Goal: Information Seeking & Learning: Learn about a topic

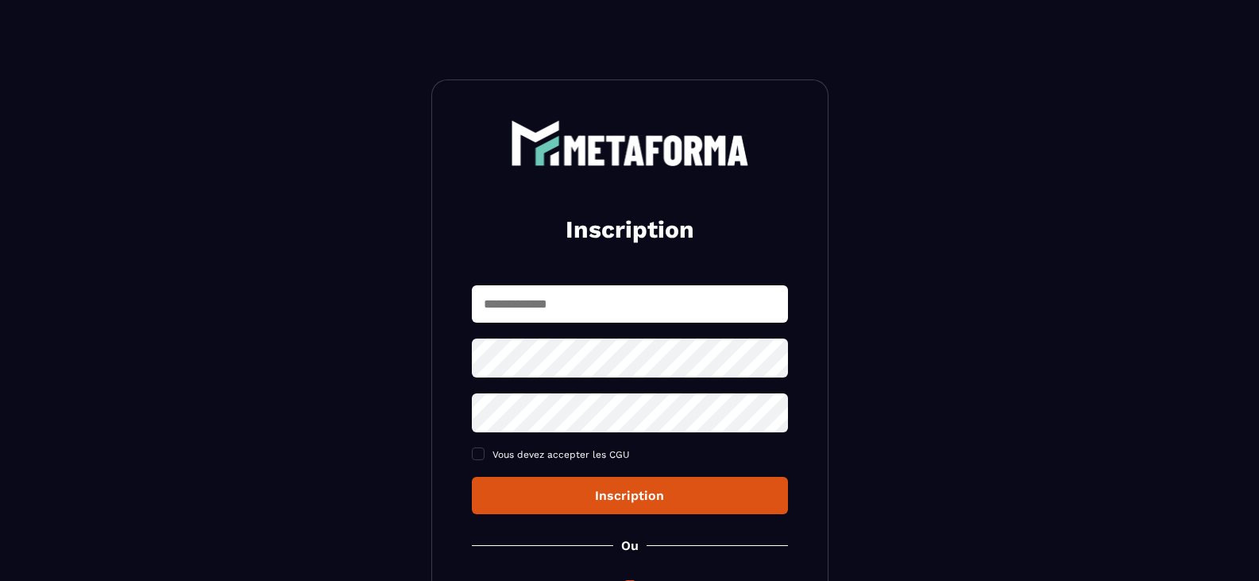
click at [509, 300] on input "text" at bounding box center [630, 303] width 316 height 37
type input "**********"
click at [774, 362] on icon at bounding box center [770, 357] width 17 height 14
click at [437, 356] on div "**********" at bounding box center [629, 384] width 397 height 611
click at [482, 453] on span at bounding box center [478, 453] width 13 height 13
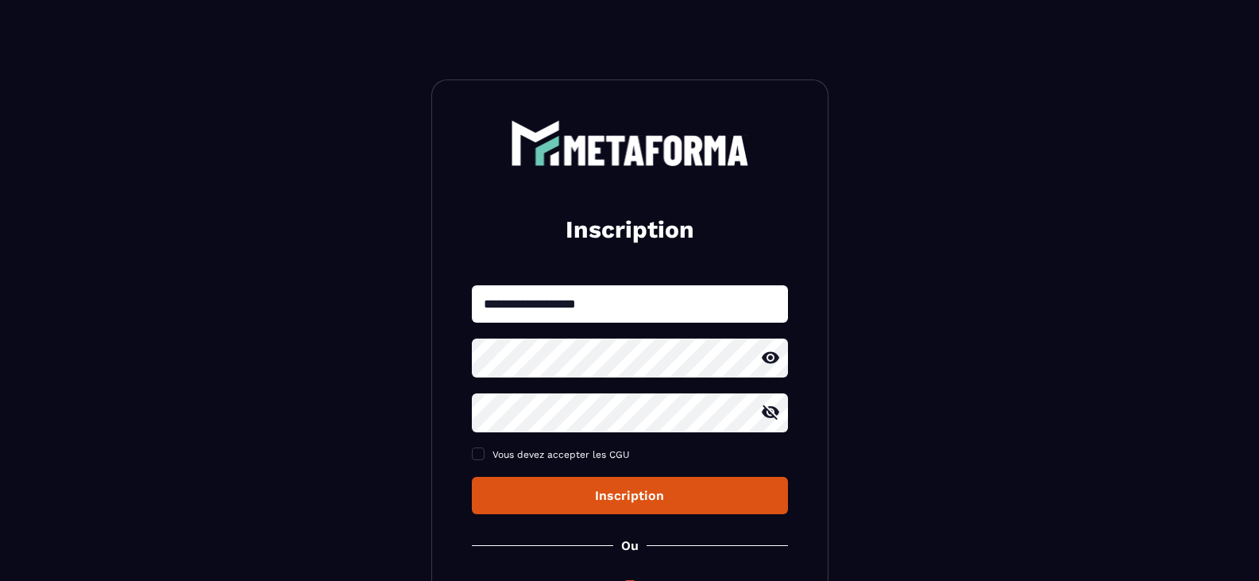
click at [599, 490] on div "Inscription" at bounding box center [629, 495] width 291 height 15
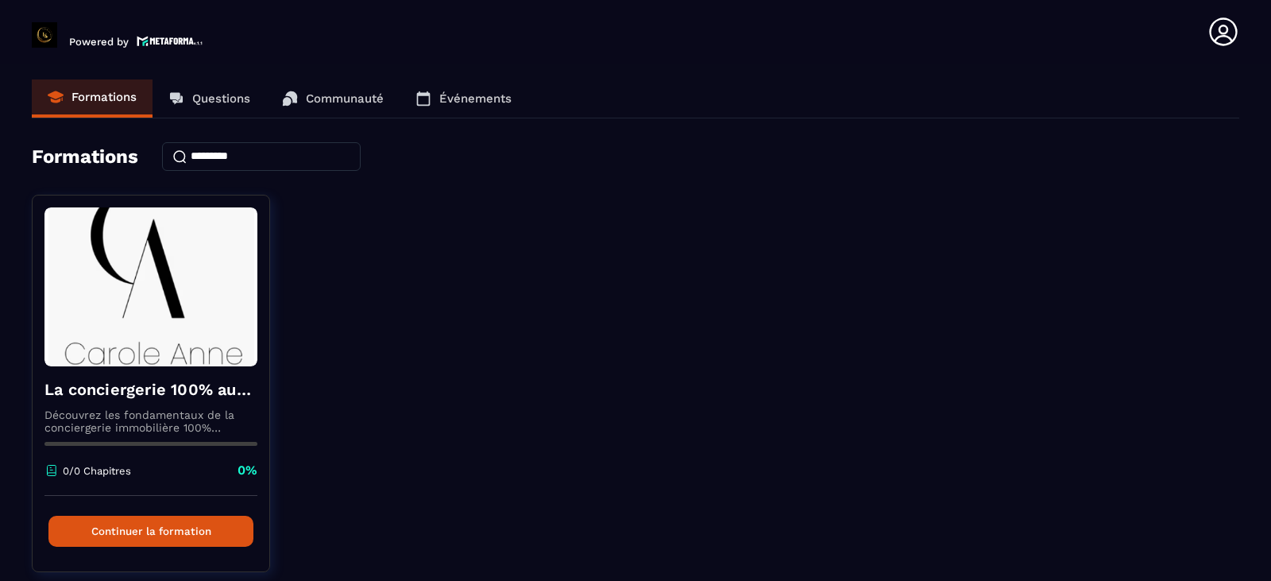
click at [207, 97] on p "Questions" at bounding box center [221, 98] width 58 height 14
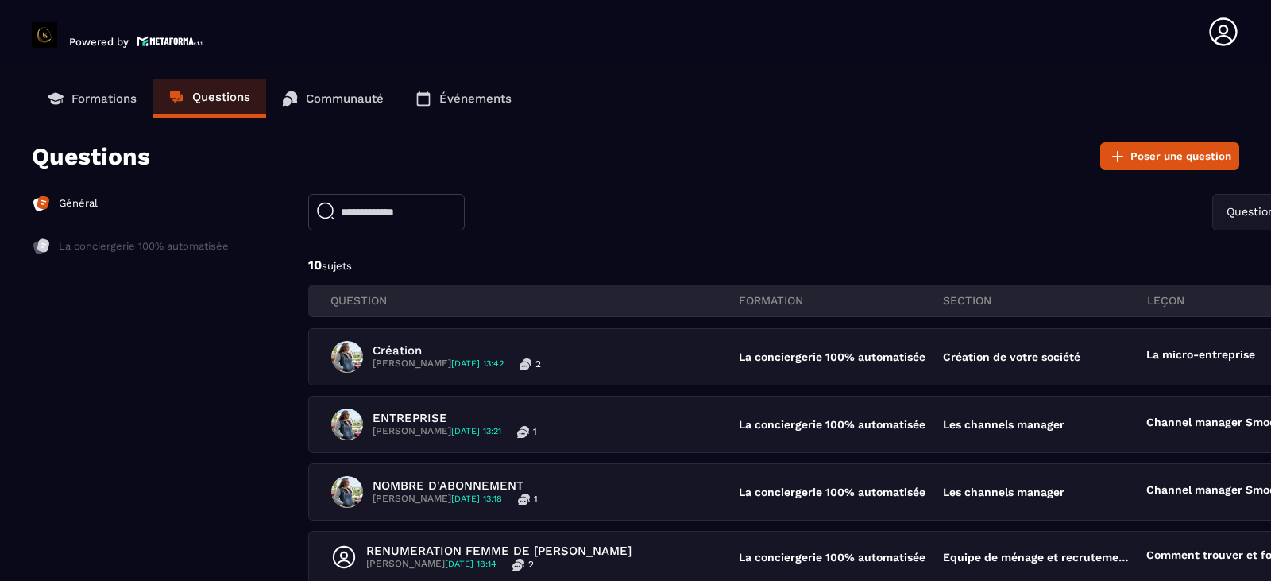
click at [328, 90] on link "Communauté" at bounding box center [332, 98] width 133 height 38
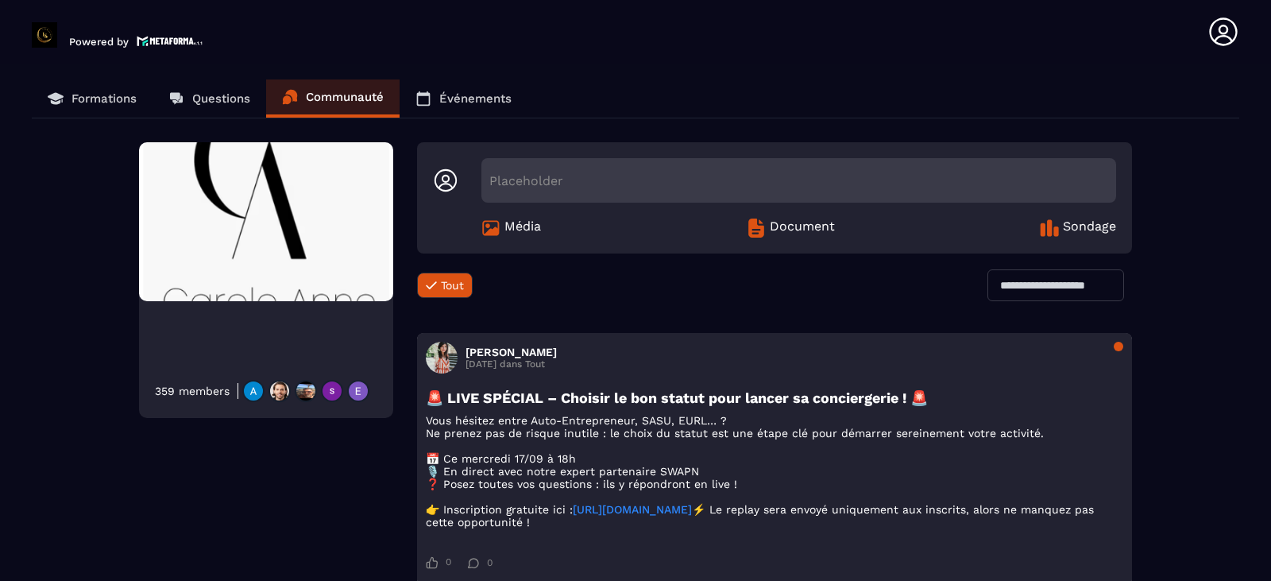
click at [612, 515] on link "[URL][DOMAIN_NAME]" at bounding box center [632, 509] width 119 height 13
click at [469, 97] on p "Événements" at bounding box center [475, 98] width 72 height 14
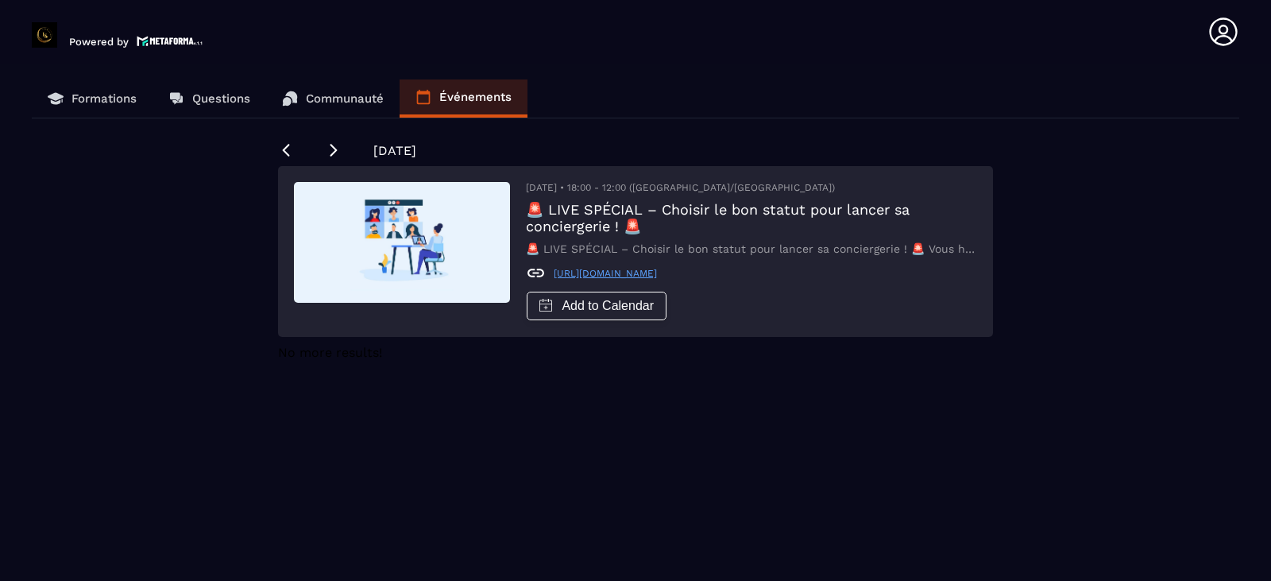
click at [210, 99] on p "Questions" at bounding box center [221, 98] width 58 height 14
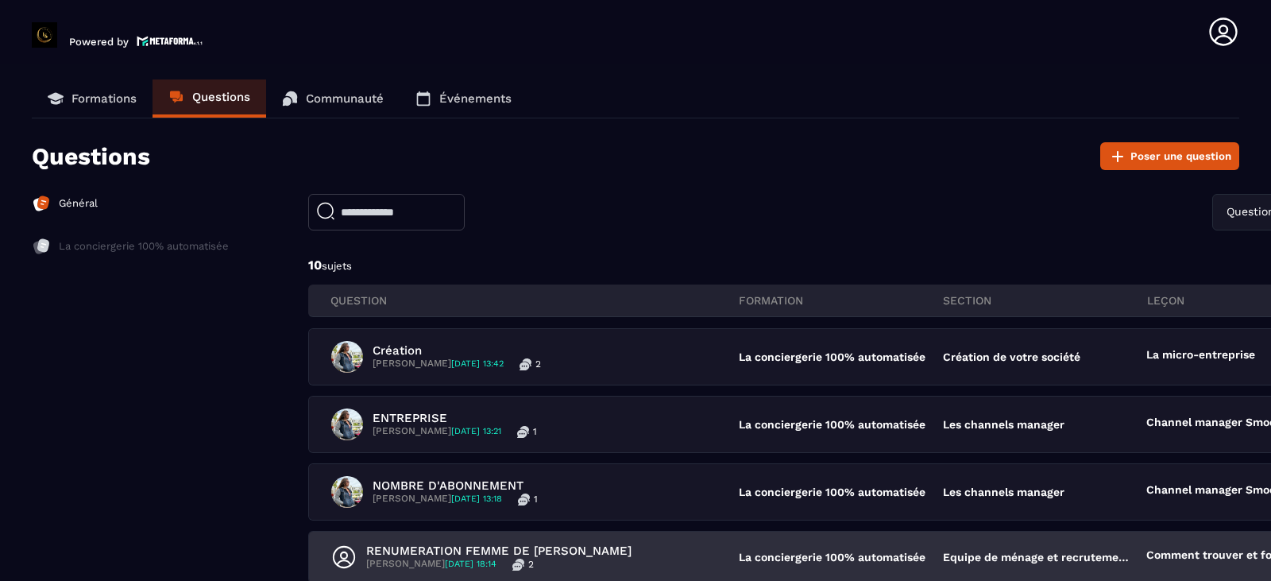
click at [980, 552] on p "Equipe de ménage et recrutement gestionnaire" at bounding box center [1037, 556] width 188 height 13
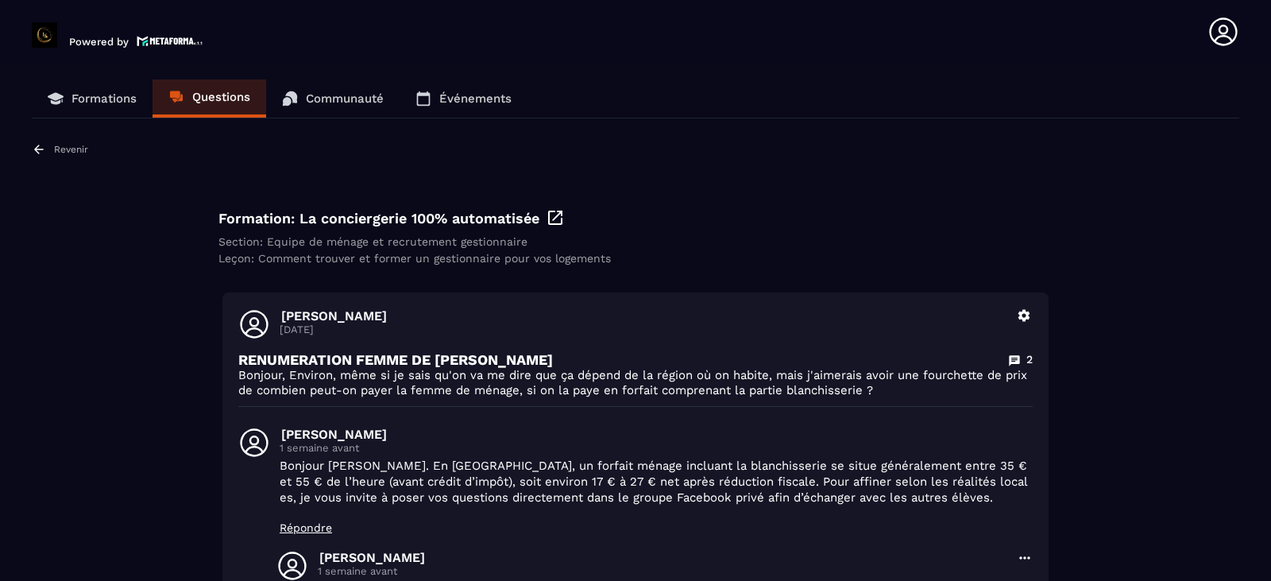
click at [225, 95] on p "Questions" at bounding box center [221, 97] width 58 height 14
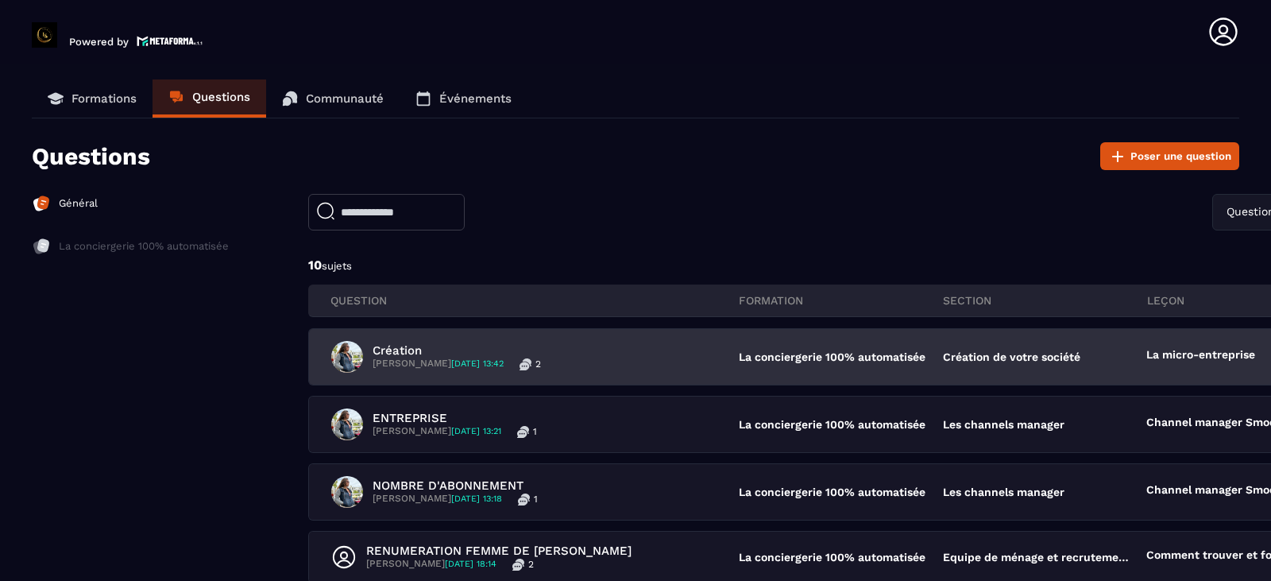
click at [852, 354] on p "La conciergerie 100% automatisée" at bounding box center [833, 356] width 188 height 13
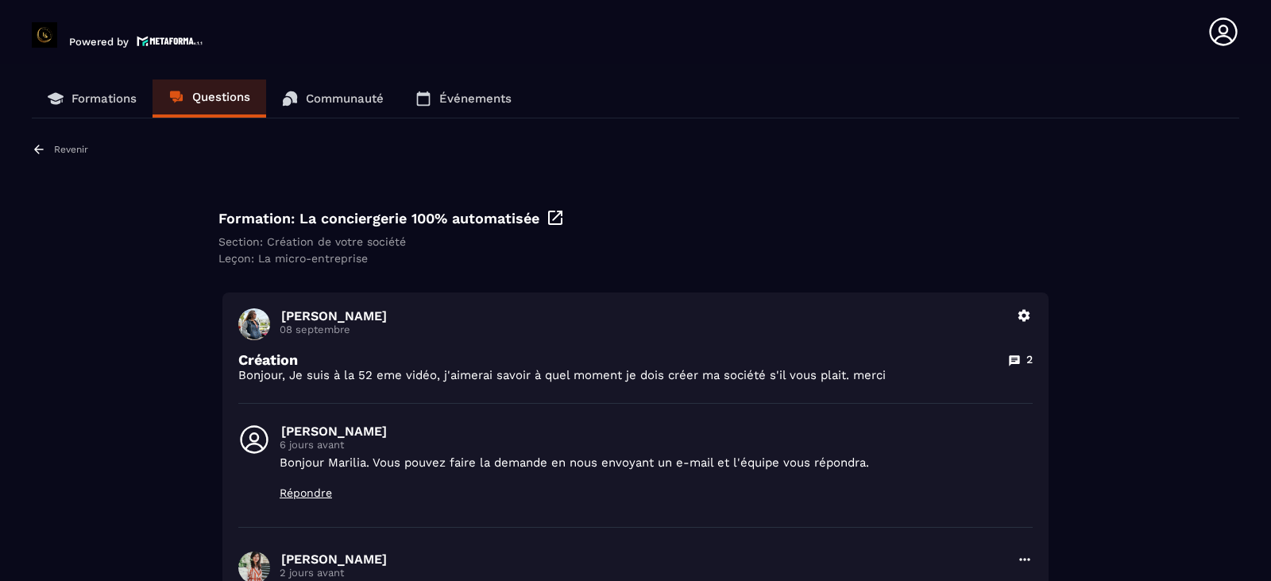
click at [234, 95] on p "Questions" at bounding box center [221, 97] width 58 height 14
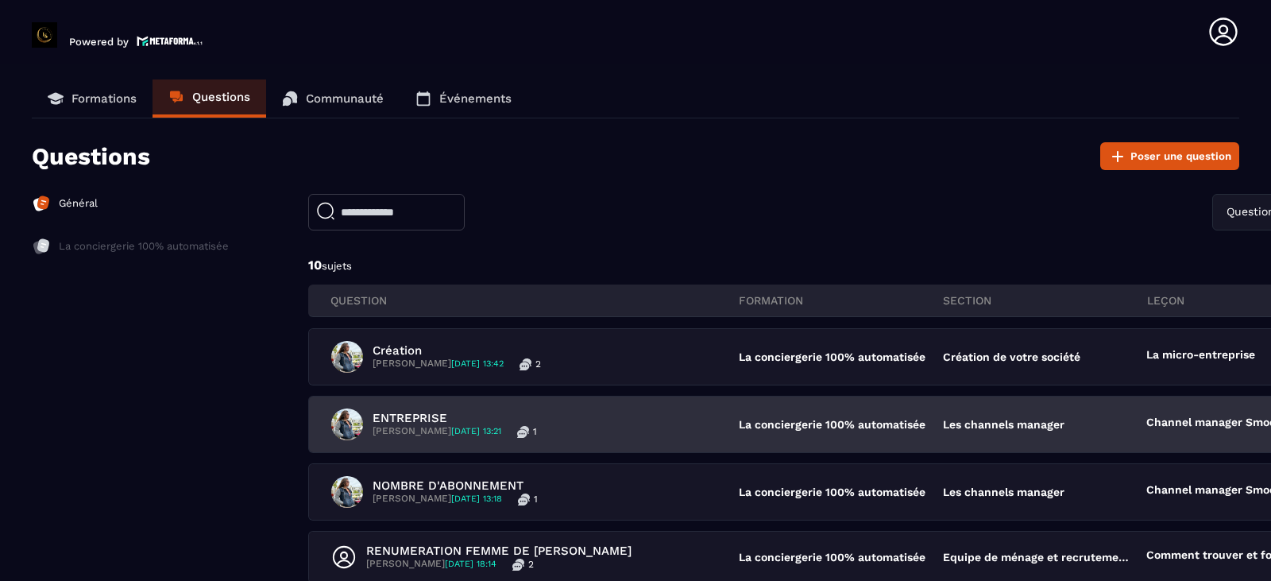
click at [756, 420] on p "La conciergerie 100% automatisée" at bounding box center [833, 424] width 188 height 13
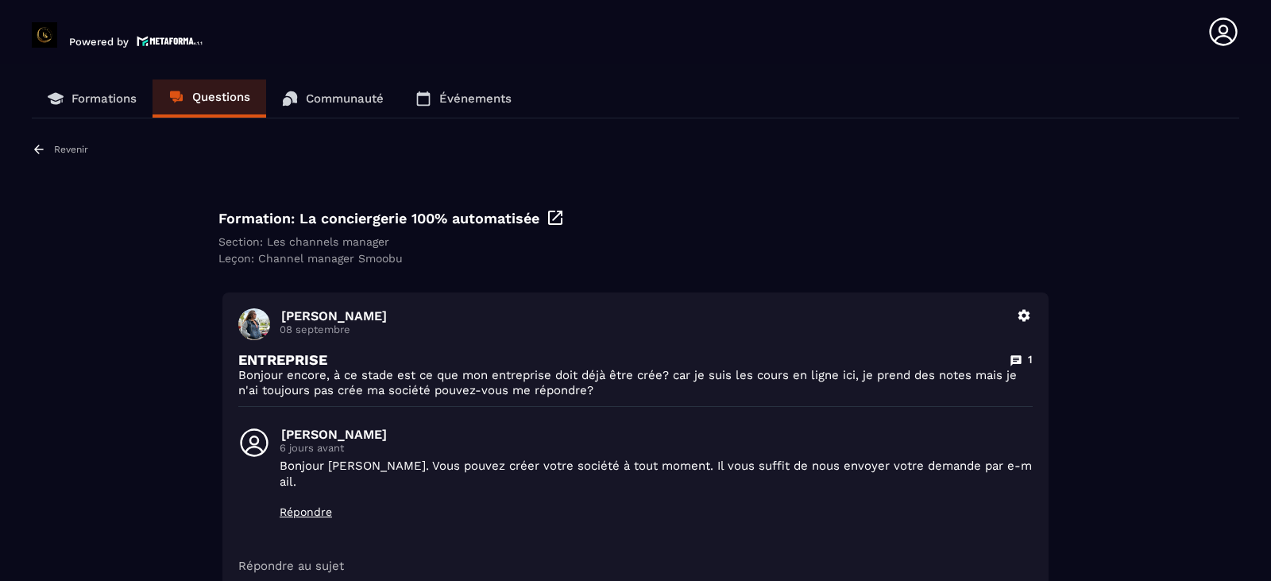
click at [219, 96] on p "Questions" at bounding box center [221, 97] width 58 height 14
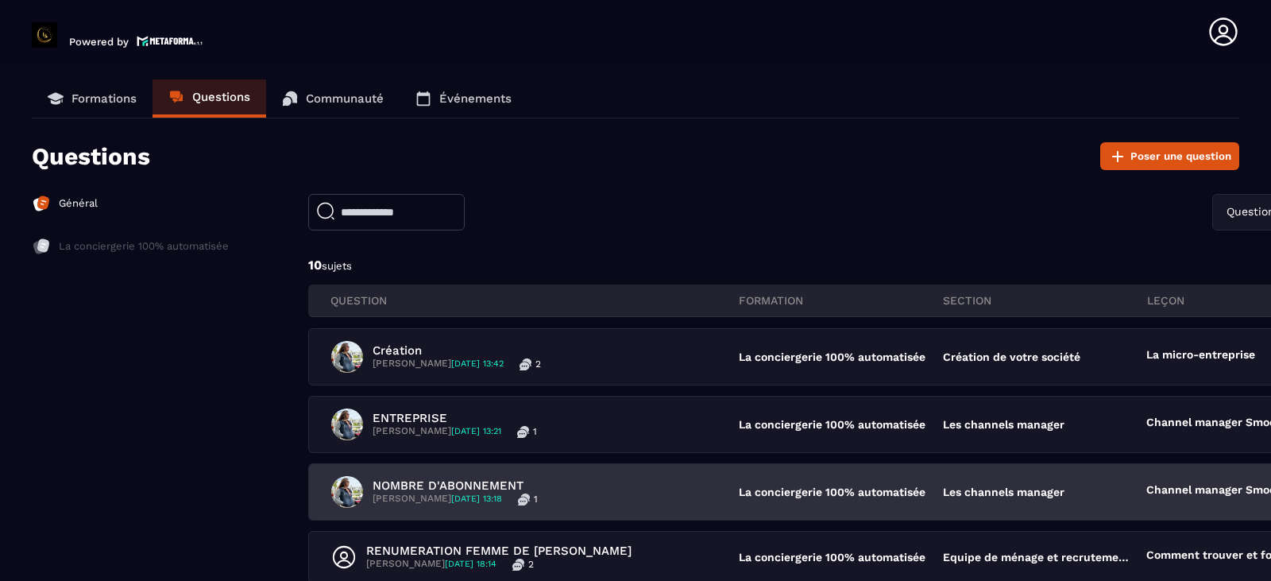
click at [452, 492] on p "[PERSON_NAME] [DATE] 13:18" at bounding box center [436, 498] width 129 height 13
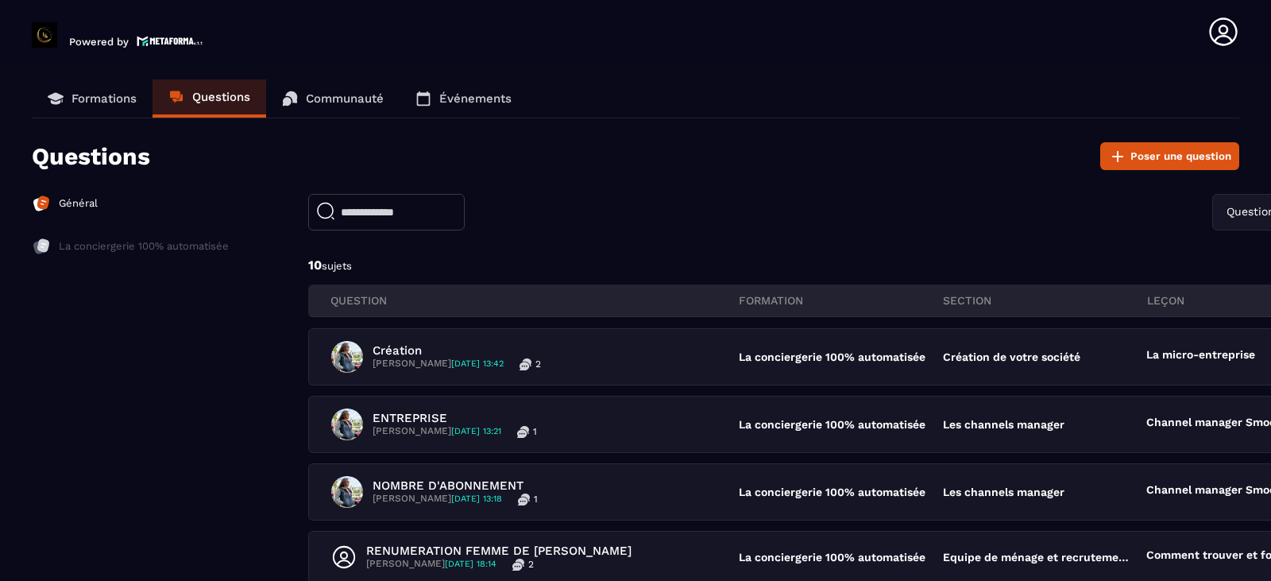
click at [87, 96] on p "Formations" at bounding box center [103, 98] width 65 height 14
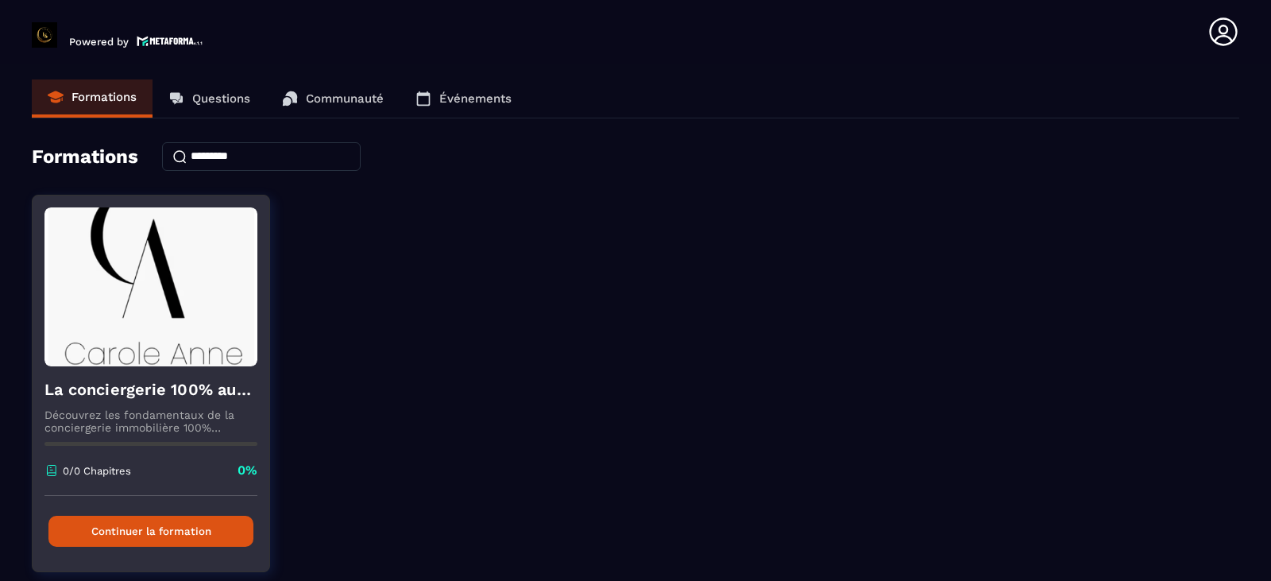
click at [115, 391] on h4 "La conciergerie 100% automatisée" at bounding box center [150, 389] width 213 height 22
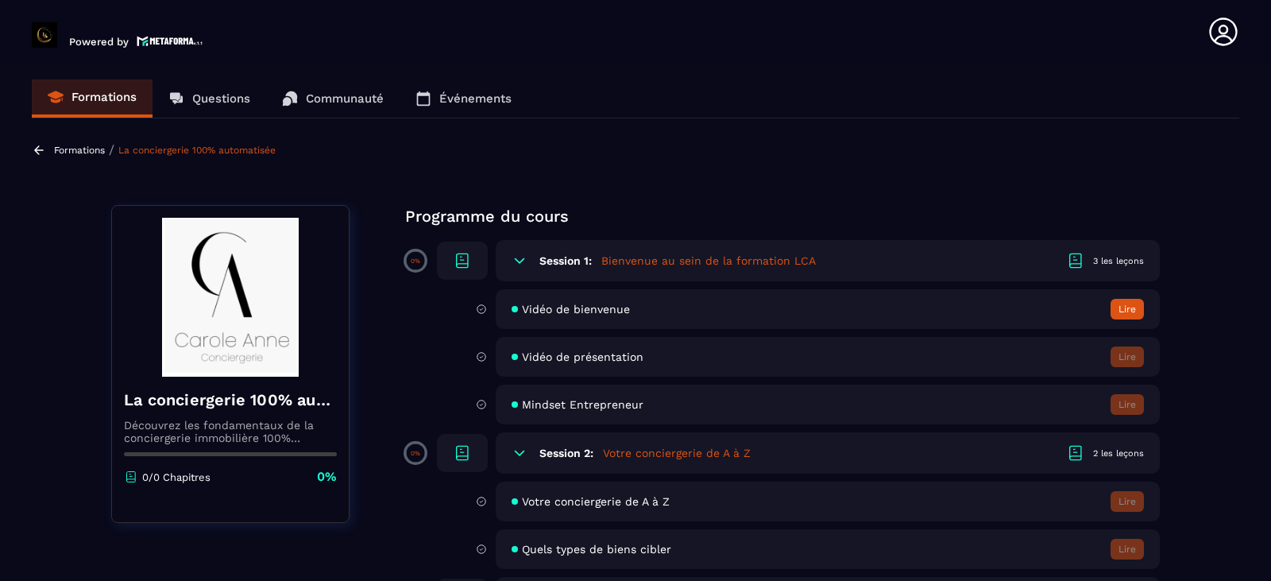
click at [1117, 303] on button "Lire" at bounding box center [1126, 309] width 33 height 21
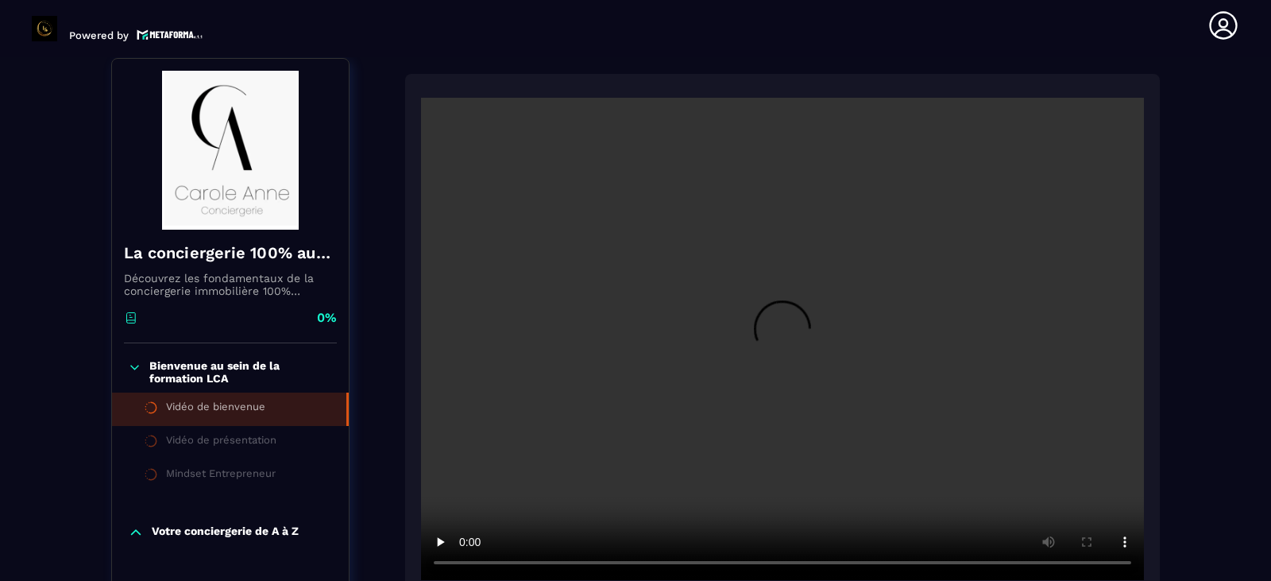
scroll to position [165, 0]
click at [920, 276] on video at bounding box center [782, 338] width 723 height 482
click at [799, 349] on video at bounding box center [782, 338] width 723 height 482
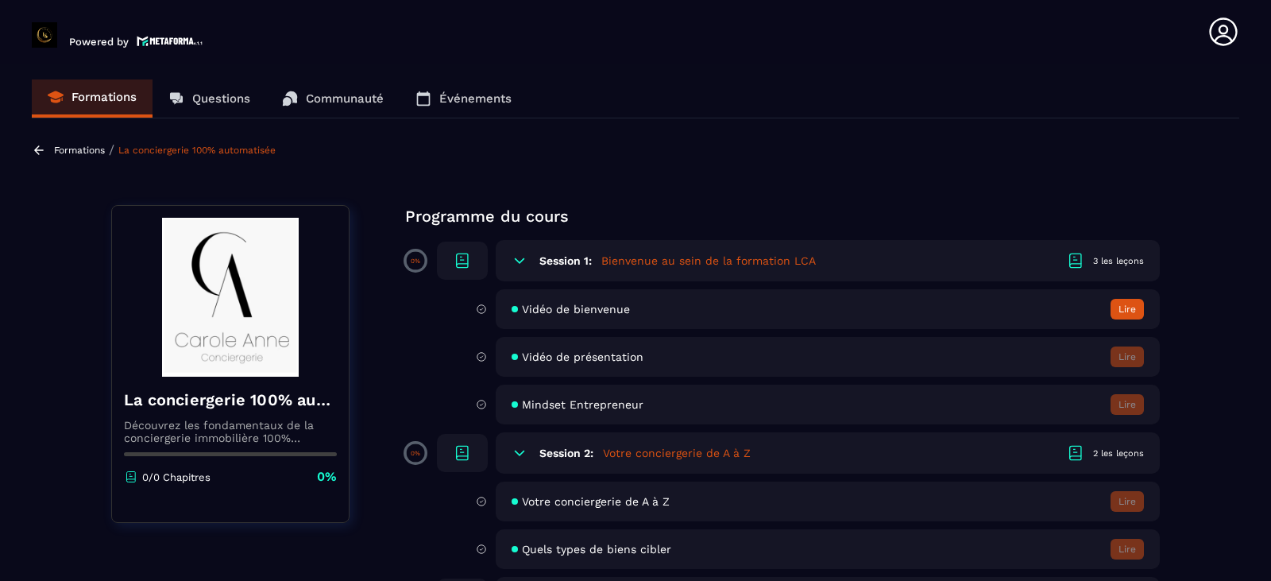
click at [1119, 311] on button "Lire" at bounding box center [1126, 309] width 33 height 21
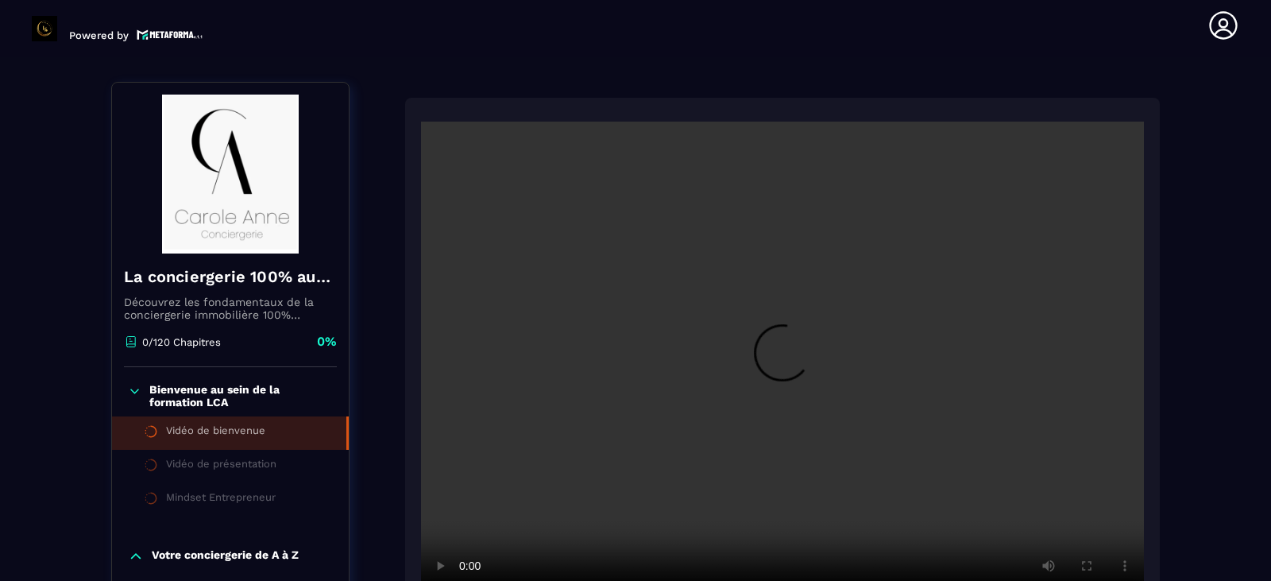
scroll to position [165, 0]
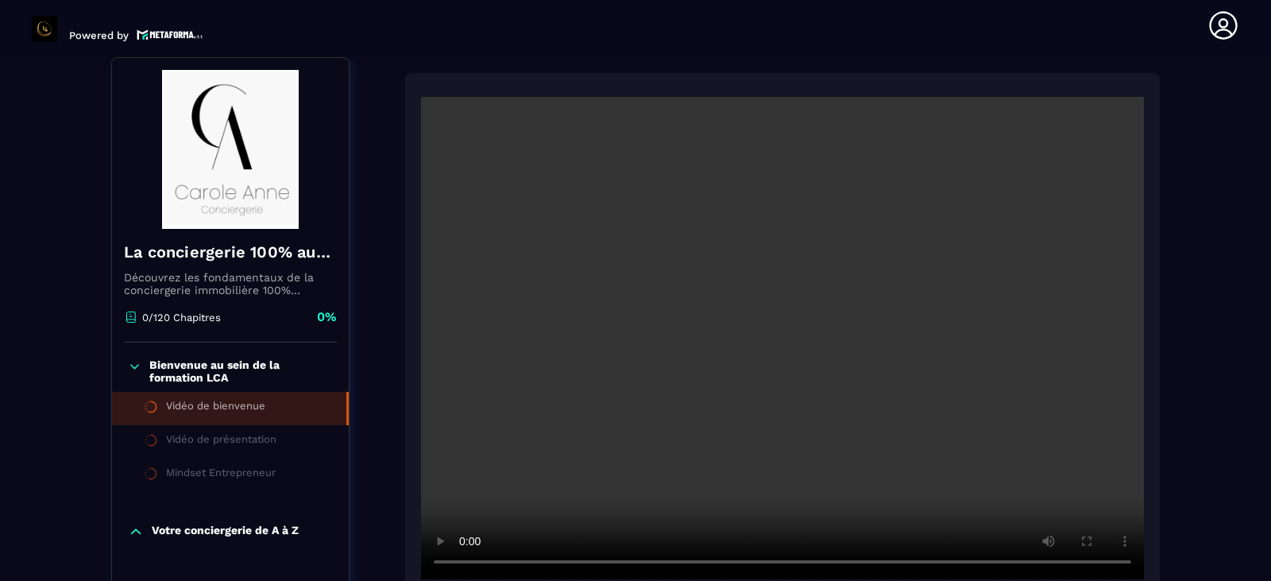
click at [586, 315] on video at bounding box center [782, 338] width 723 height 482
click at [729, 411] on video at bounding box center [782, 338] width 723 height 482
click at [829, 490] on video at bounding box center [782, 338] width 723 height 482
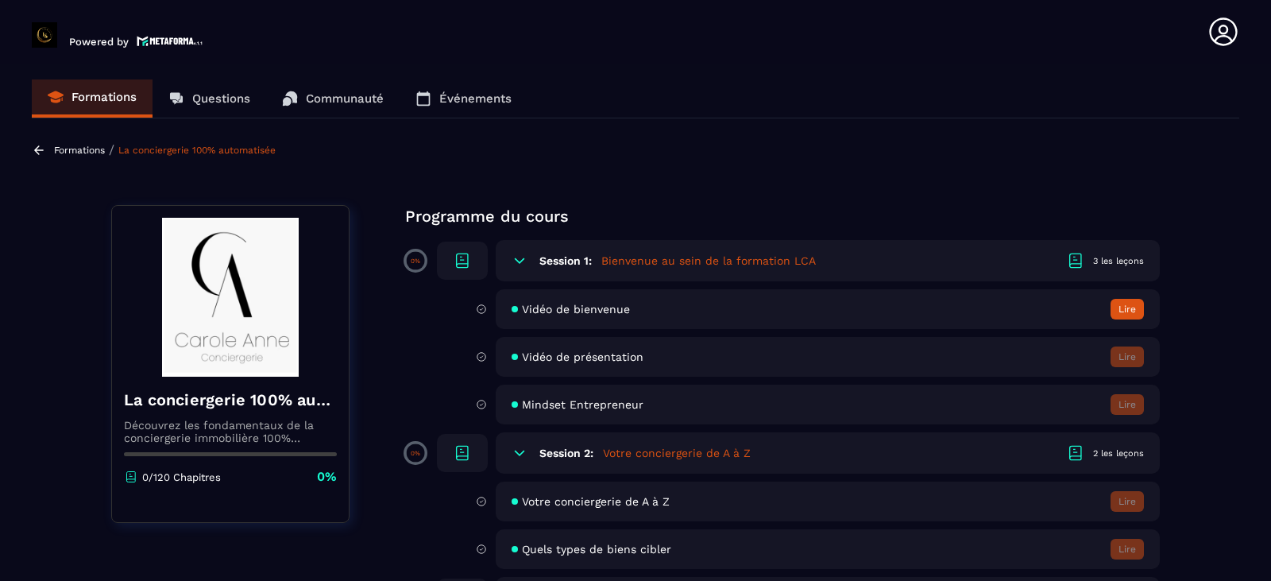
click at [615, 552] on span "Quels types de biens cibler" at bounding box center [596, 548] width 149 height 13
click at [578, 505] on span "Votre conciergerie de A à Z" at bounding box center [596, 501] width 148 height 13
click at [557, 402] on span "Mindset Entrepreneur" at bounding box center [583, 404] width 122 height 13
click at [664, 256] on h5 "Bienvenue au sein de la formation LCA" at bounding box center [708, 261] width 214 height 16
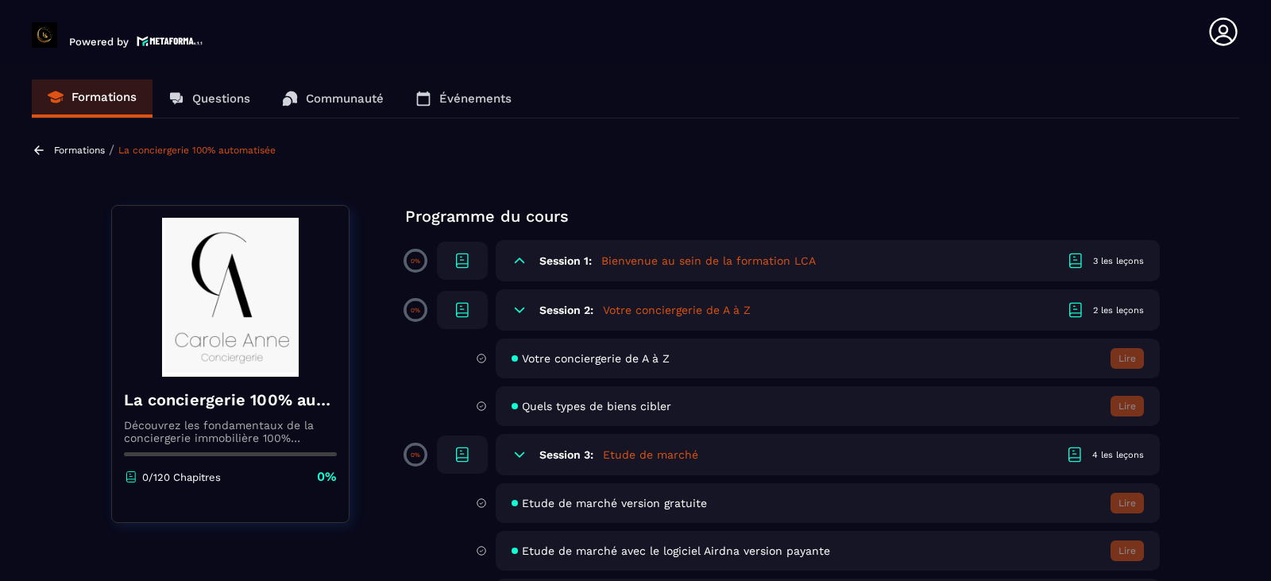
click at [646, 258] on h5 "Bienvenue au sein de la formation LCA" at bounding box center [708, 261] width 214 height 16
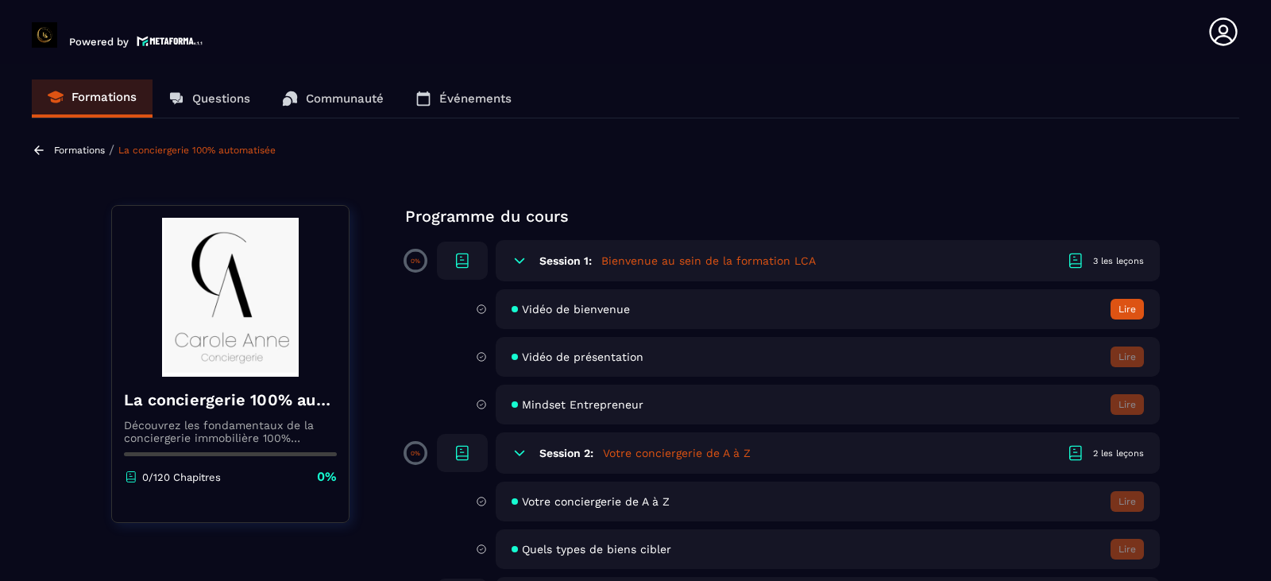
click at [646, 258] on h5 "Bienvenue au sein de la formation LCA" at bounding box center [708, 261] width 214 height 16
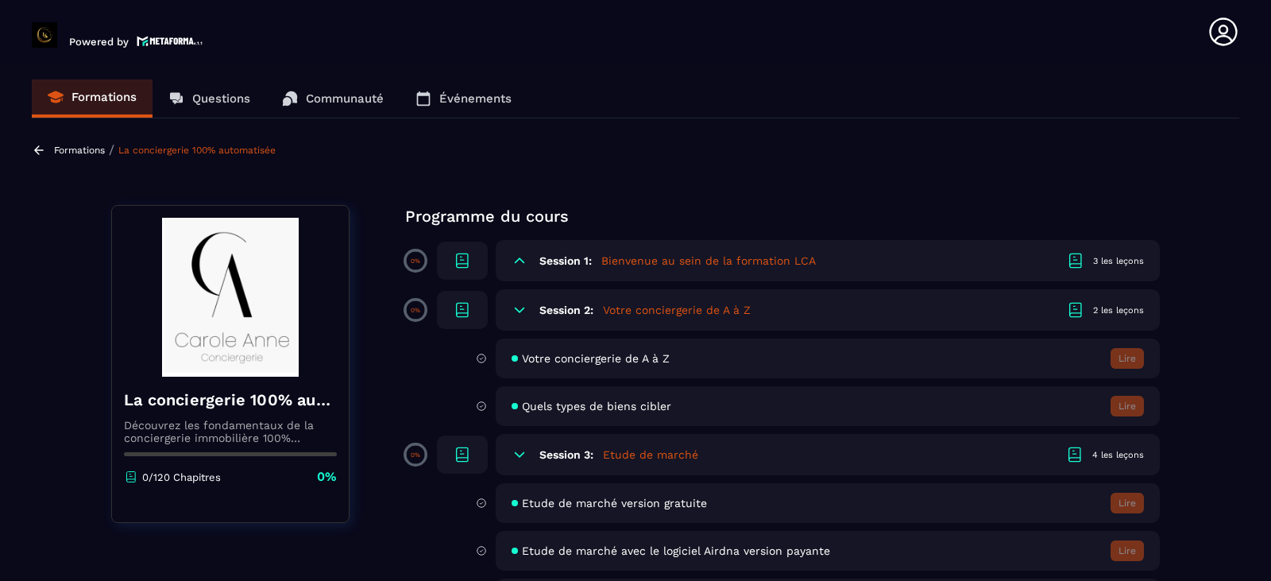
click at [632, 307] on h5 "Votre conciergerie de A à Z" at bounding box center [677, 310] width 148 height 16
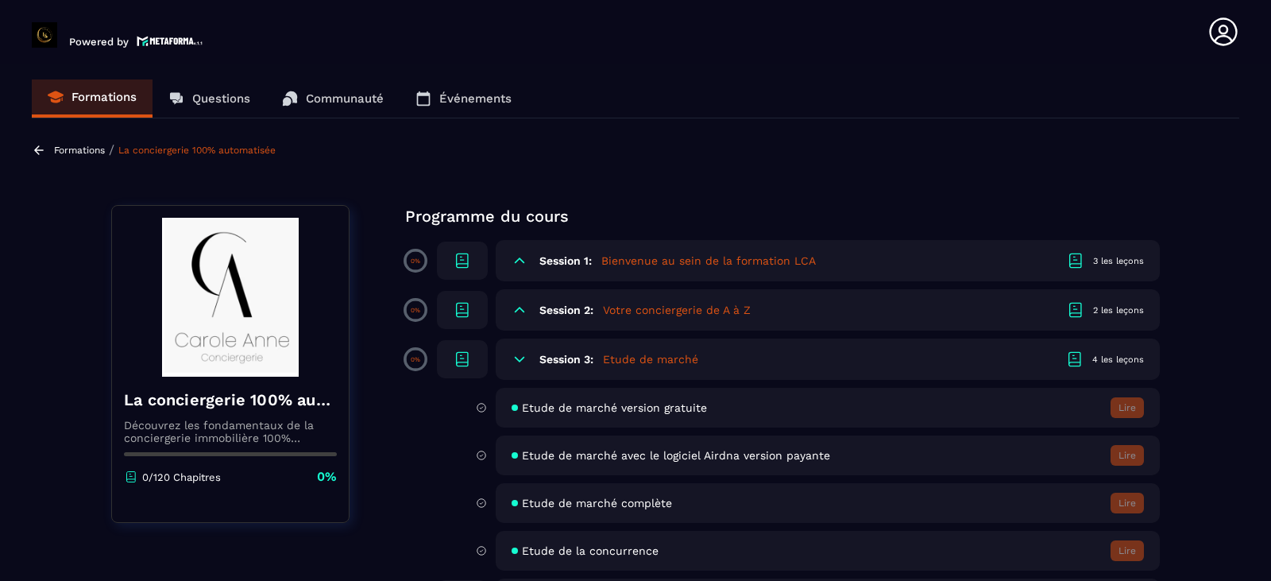
click at [648, 359] on h5 "Etude de marché" at bounding box center [650, 359] width 95 height 16
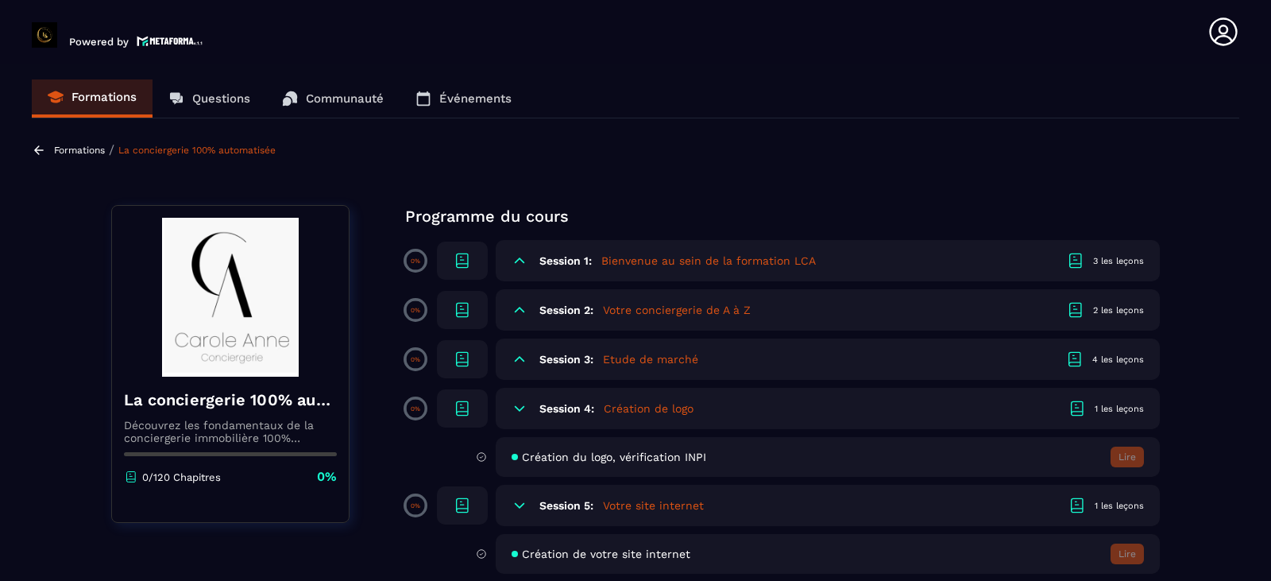
click at [642, 406] on h5 "Création de logo" at bounding box center [649, 408] width 90 height 16
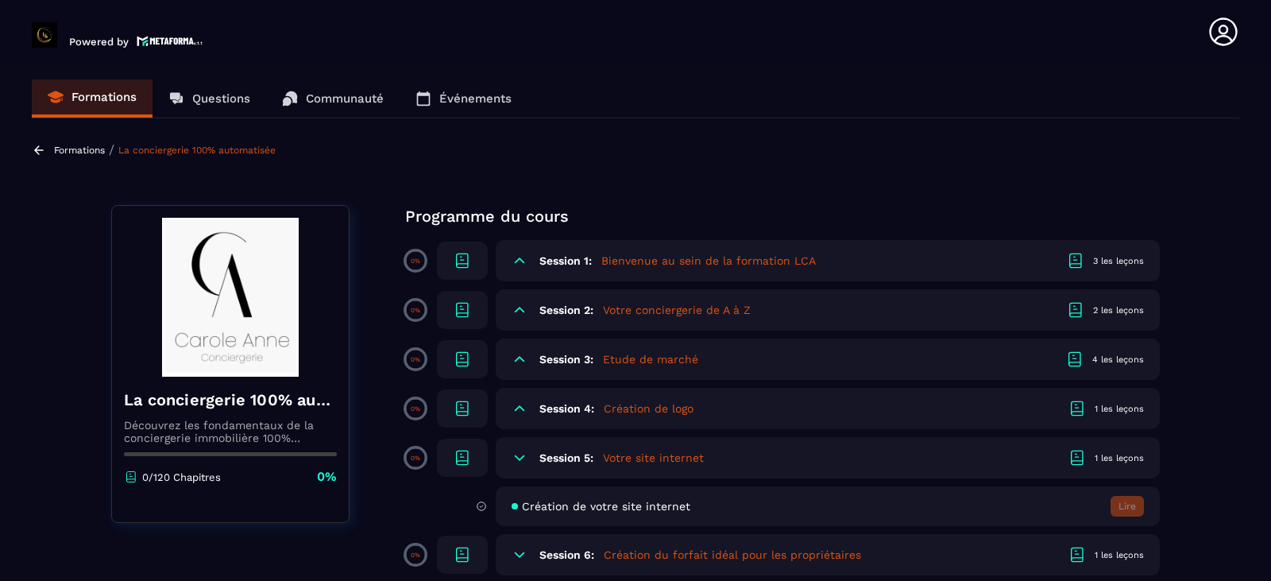
click at [653, 457] on h5 "Votre site internet" at bounding box center [653, 458] width 101 height 16
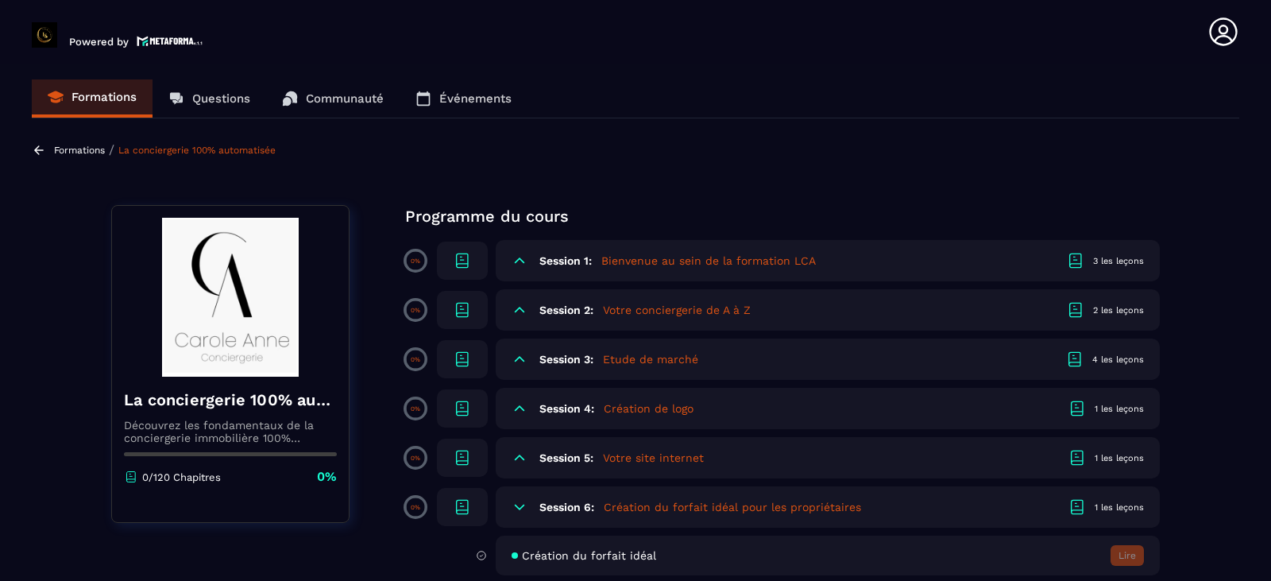
click at [646, 507] on h5 "Création du forfait idéal pour les propriétaires" at bounding box center [732, 507] width 257 height 16
click at [1074, 507] on icon at bounding box center [1076, 506] width 19 height 19
click at [479, 554] on icon at bounding box center [481, 555] width 11 height 14
click at [542, 505] on h6 "Session 6:" at bounding box center [566, 506] width 55 height 13
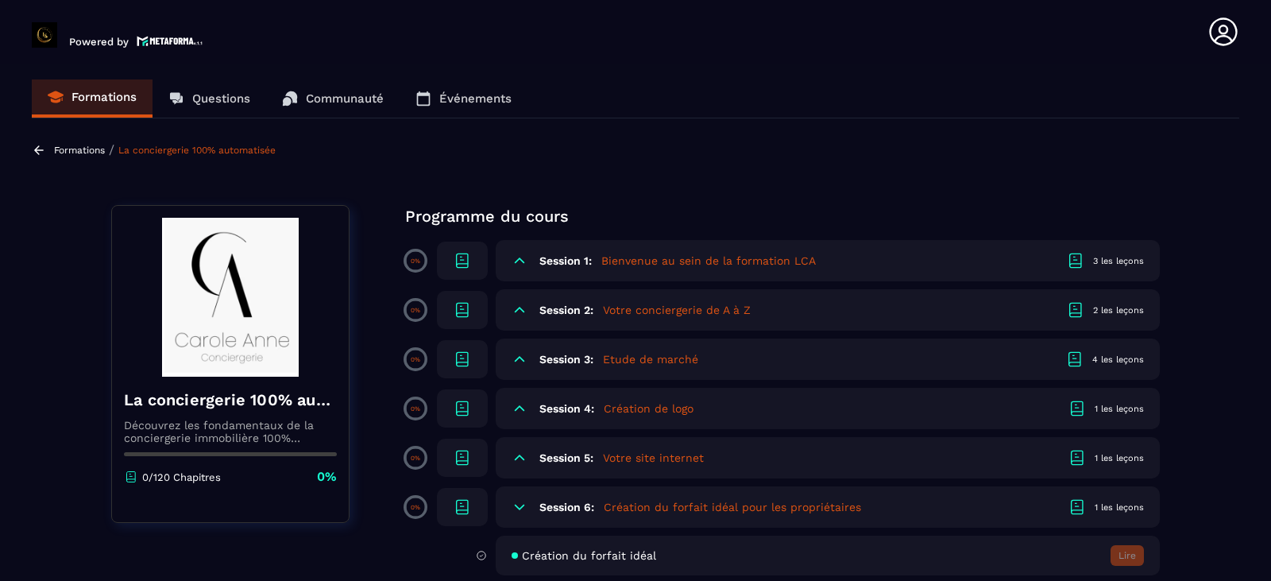
click at [542, 505] on h6 "Session 6:" at bounding box center [566, 506] width 55 height 13
click at [554, 558] on h6 "Session 7:" at bounding box center [566, 556] width 54 height 13
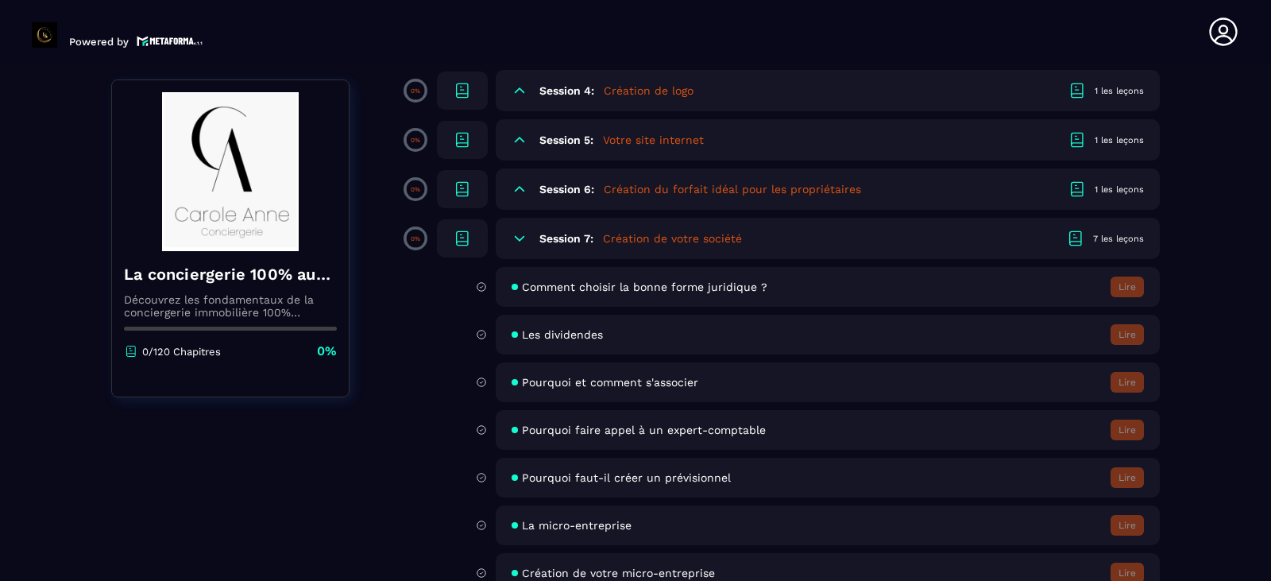
scroll to position [349, 0]
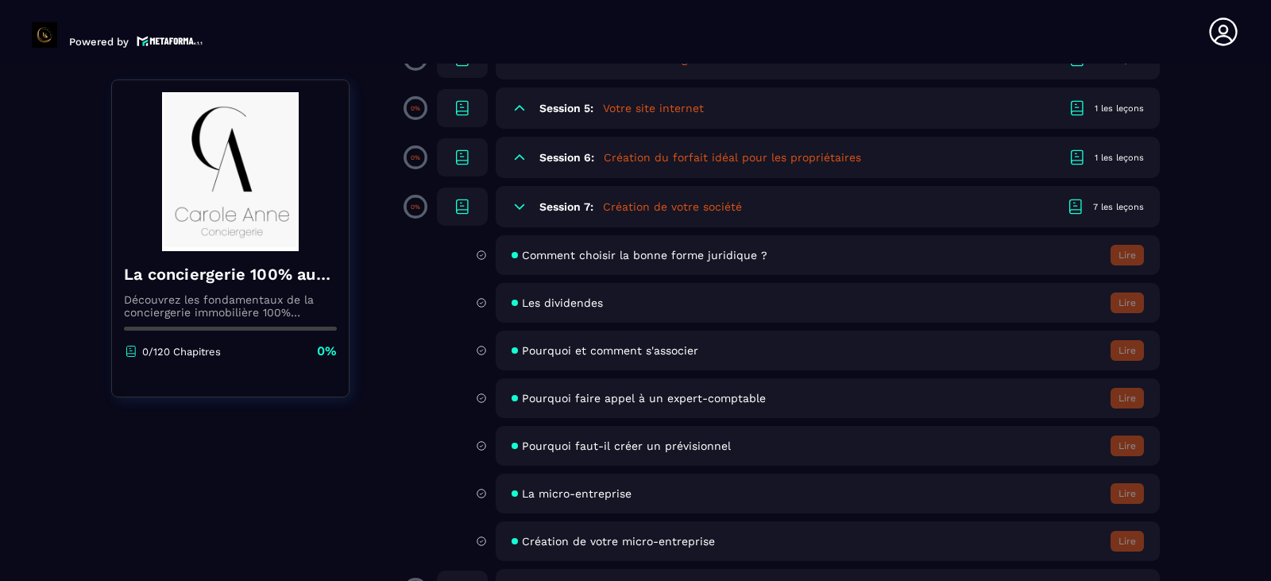
click at [581, 252] on span "Comment choisir la bonne forme juridique ?" at bounding box center [644, 255] width 245 height 13
click at [480, 252] on icon at bounding box center [481, 255] width 11 height 14
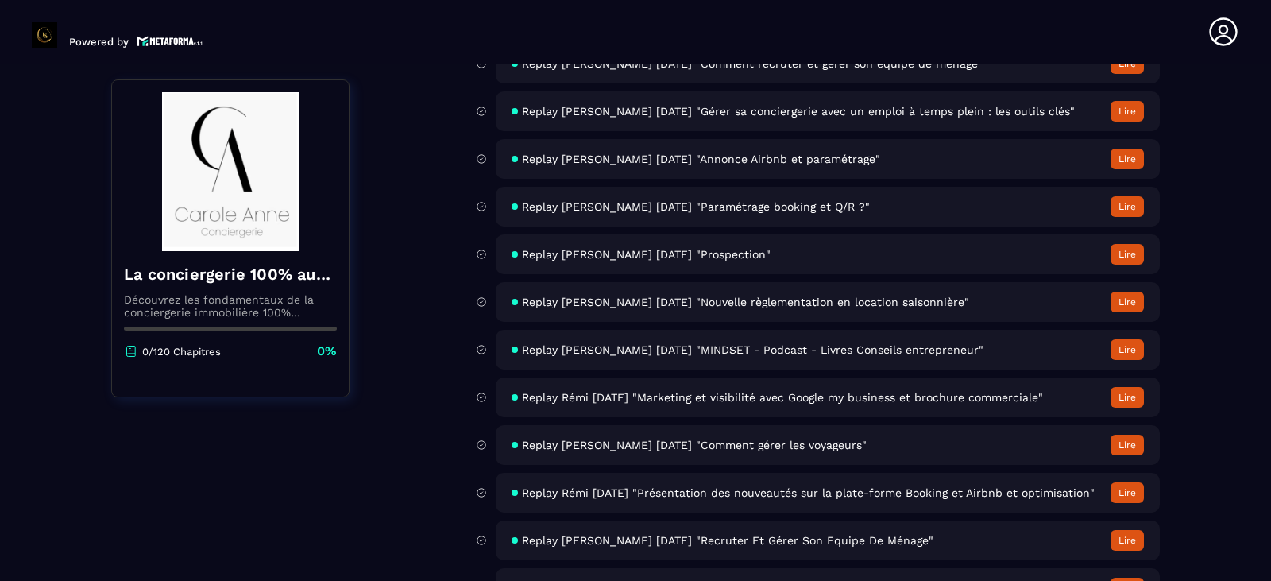
scroll to position [5905, 0]
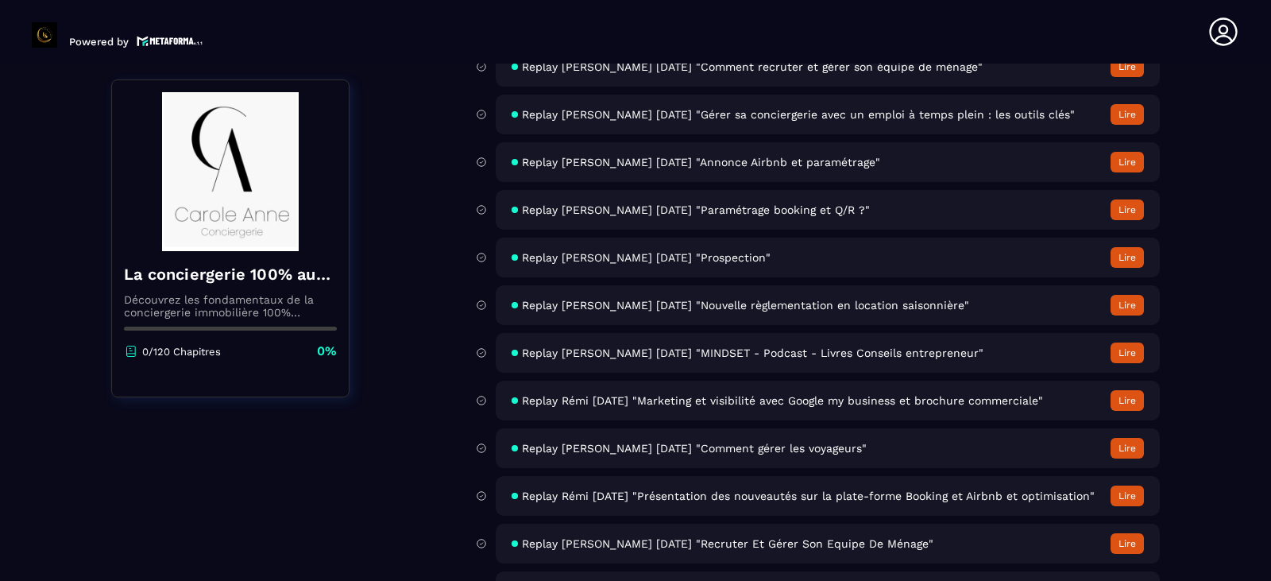
click at [1132, 542] on button "Lire" at bounding box center [1126, 543] width 33 height 21
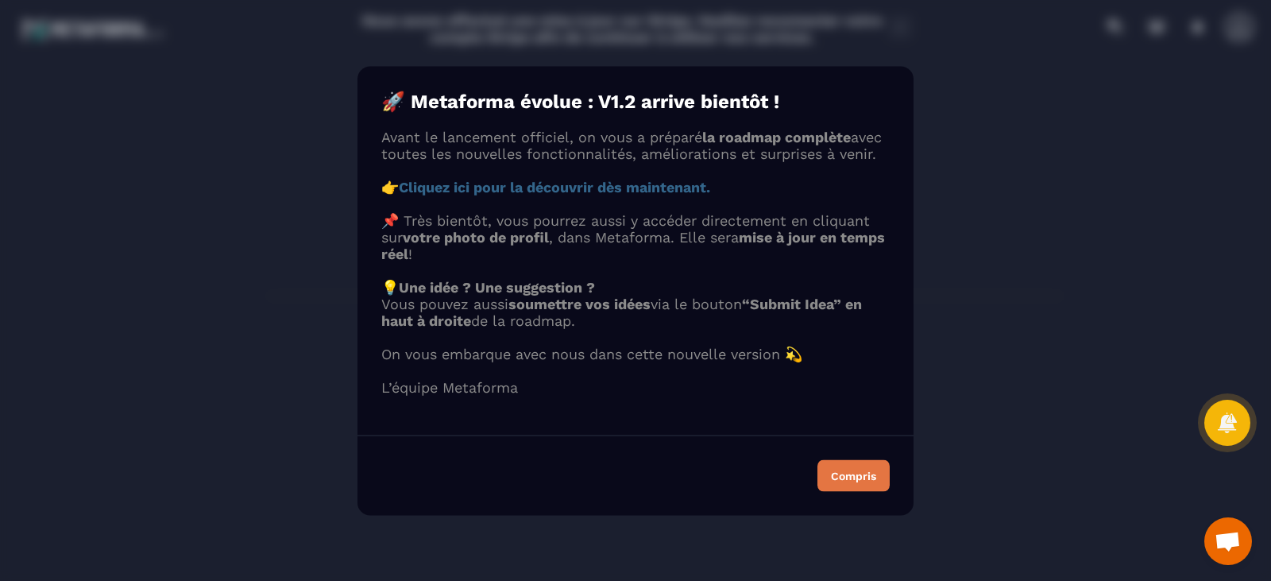
click at [847, 491] on button "Compris" at bounding box center [853, 475] width 72 height 32
